Goal: Information Seeking & Learning: Learn about a topic

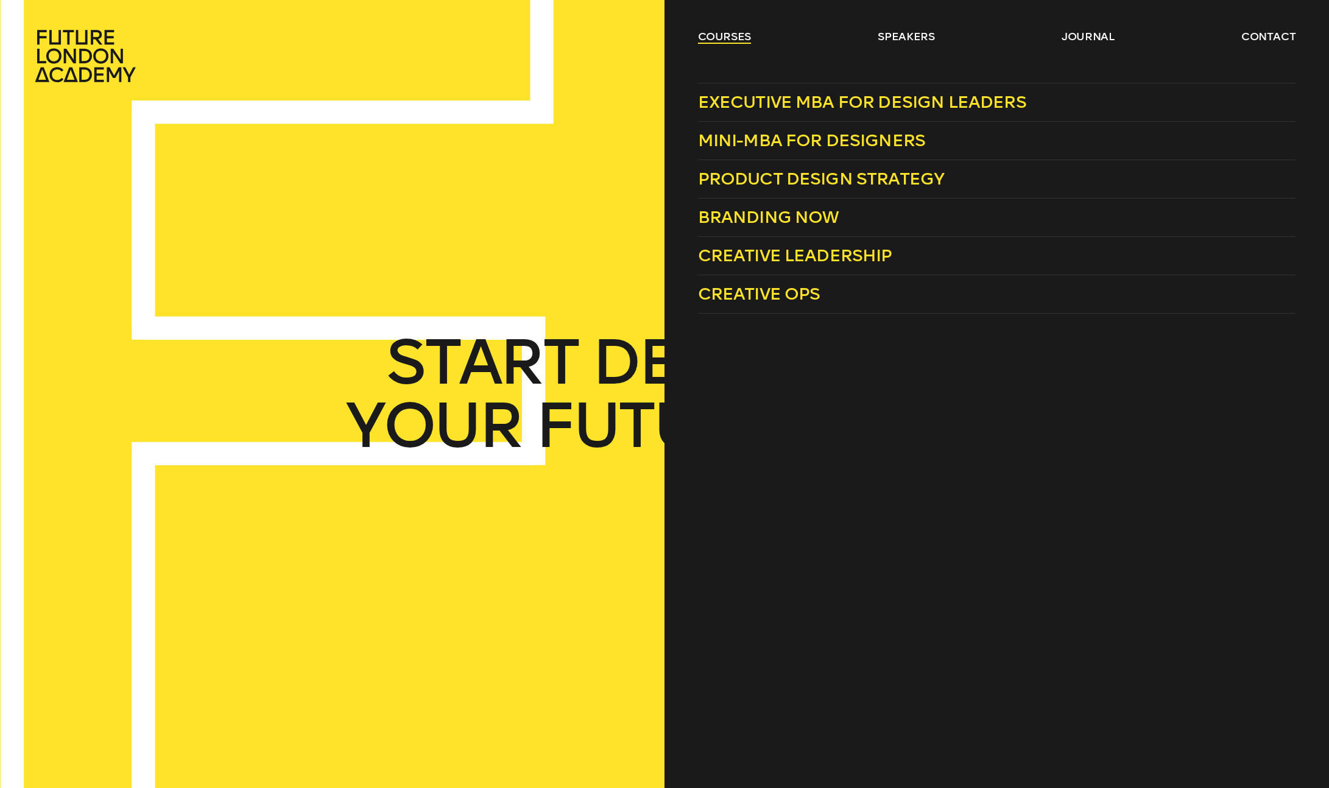
click at [733, 40] on link "courses" at bounding box center [725, 36] width 54 height 15
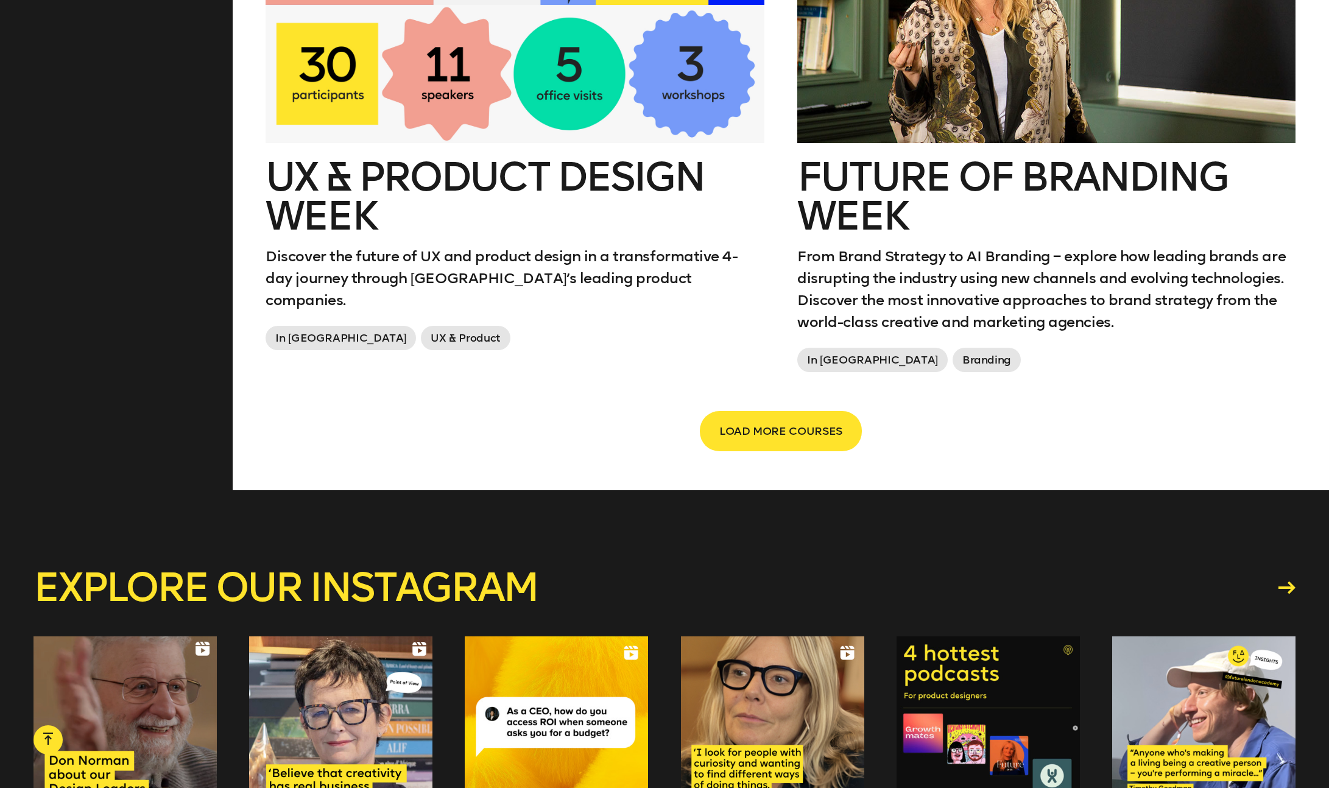
scroll to position [2176, 0]
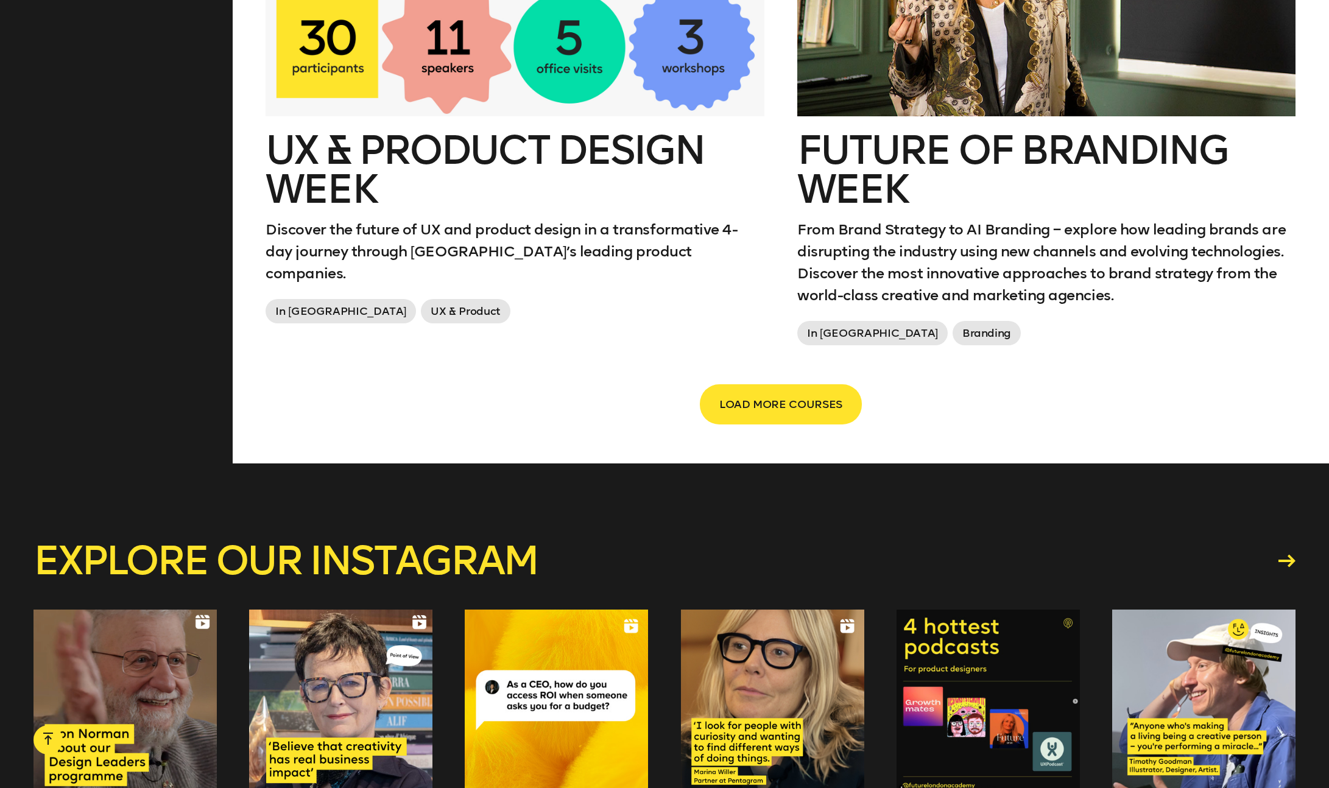
drag, startPoint x: 787, startPoint y: 410, endPoint x: 796, endPoint y: 412, distance: 9.9
click at [787, 410] on span "LOAD MORE COURSES" at bounding box center [780, 404] width 123 height 23
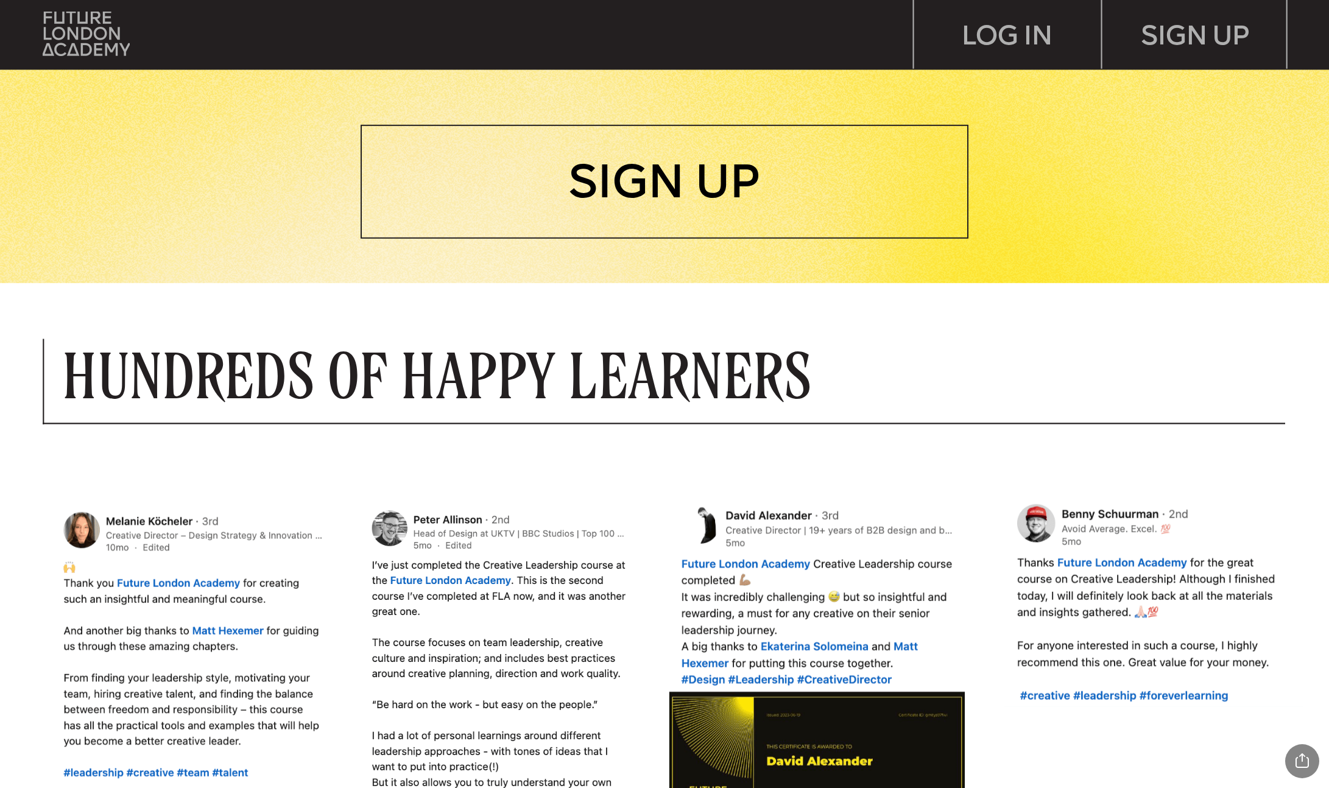
scroll to position [1161, 0]
